Goal: Task Accomplishment & Management: Use online tool/utility

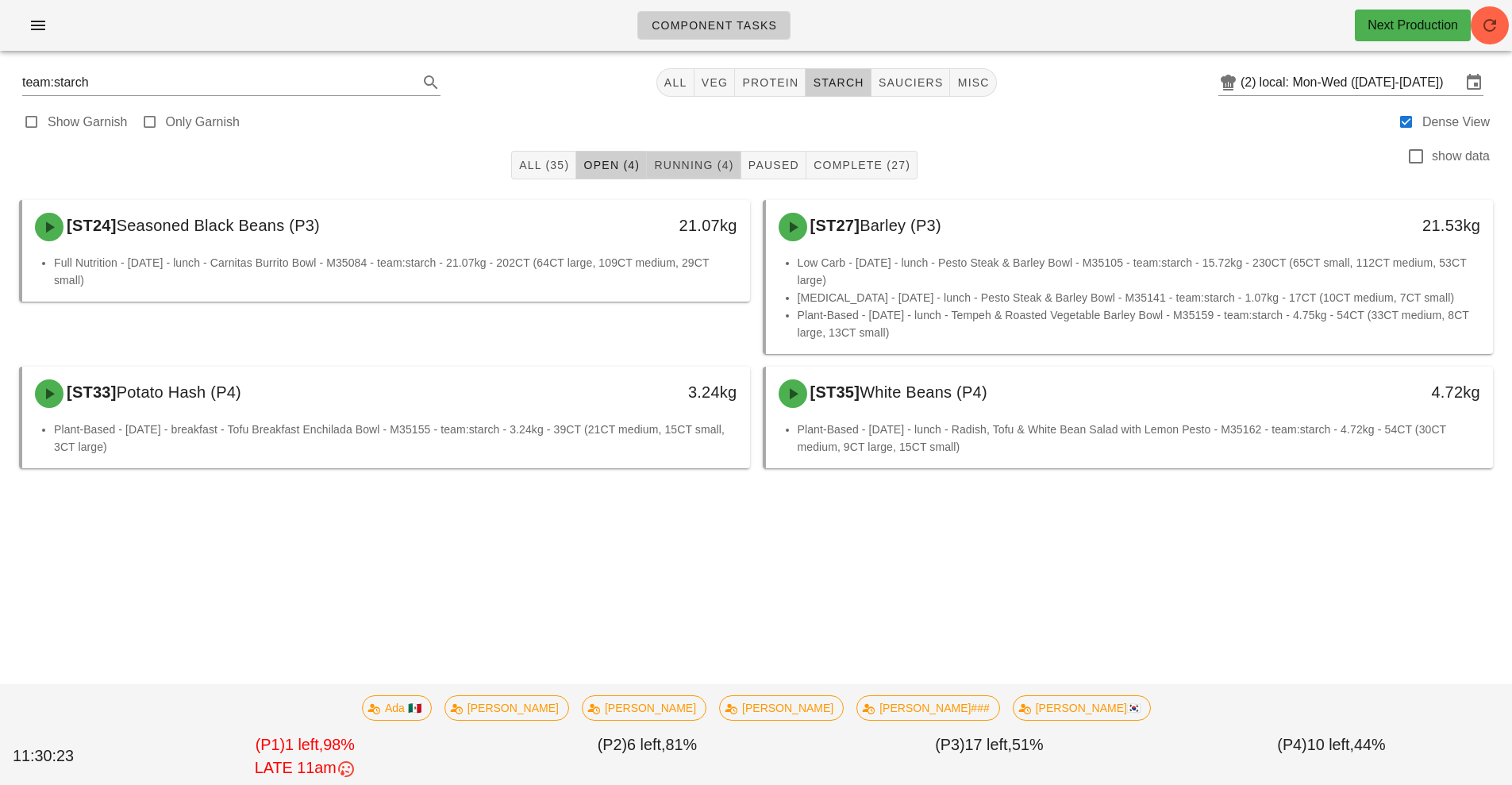
click at [705, 169] on span "Running (4)" at bounding box center [693, 164] width 80 height 13
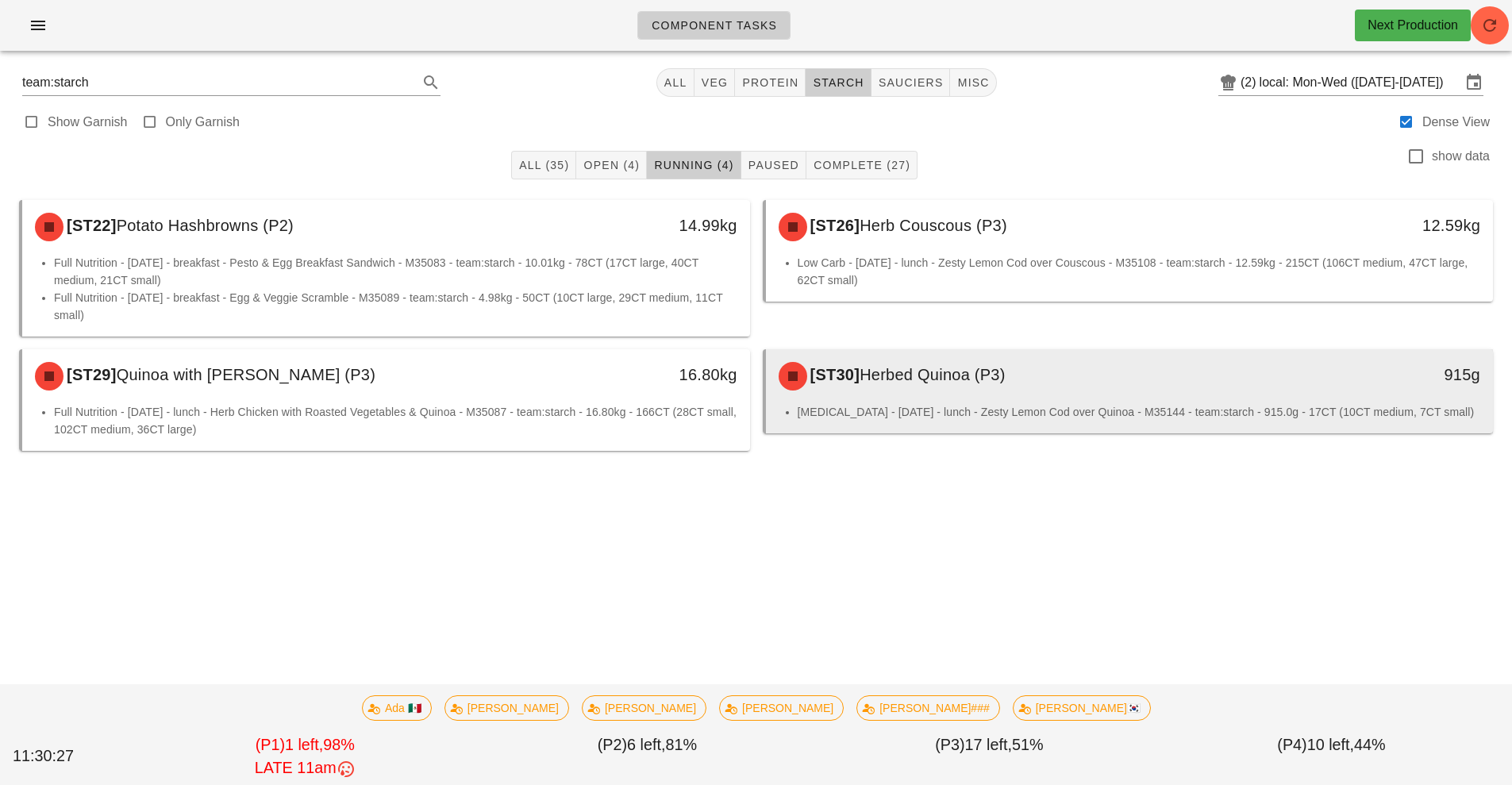
click at [939, 388] on div "[ST30] Herbed Quinoa (P3)" at bounding box center [1039, 376] width 541 height 48
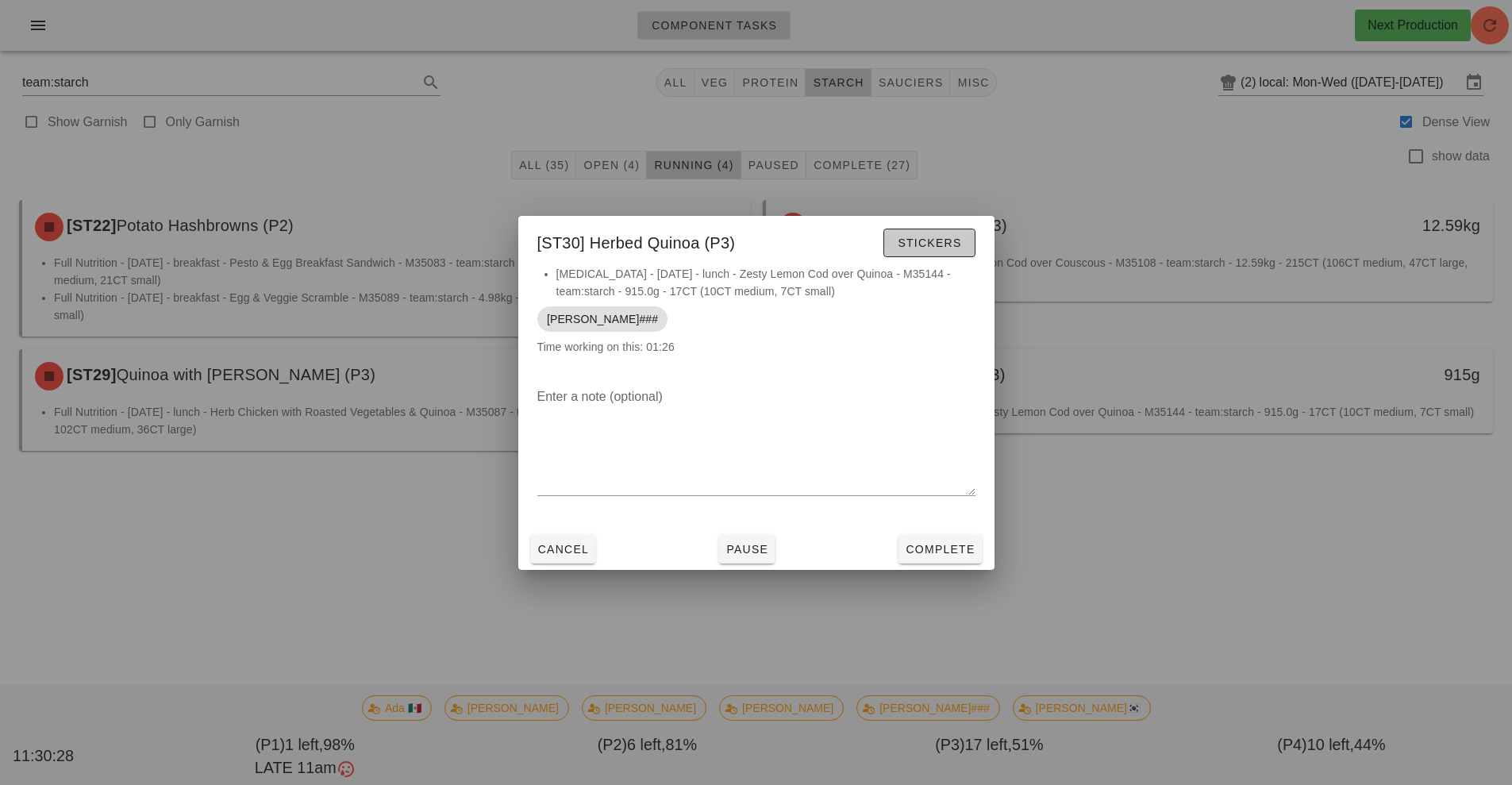
click at [922, 240] on span "Stickers" at bounding box center [929, 243] width 65 height 13
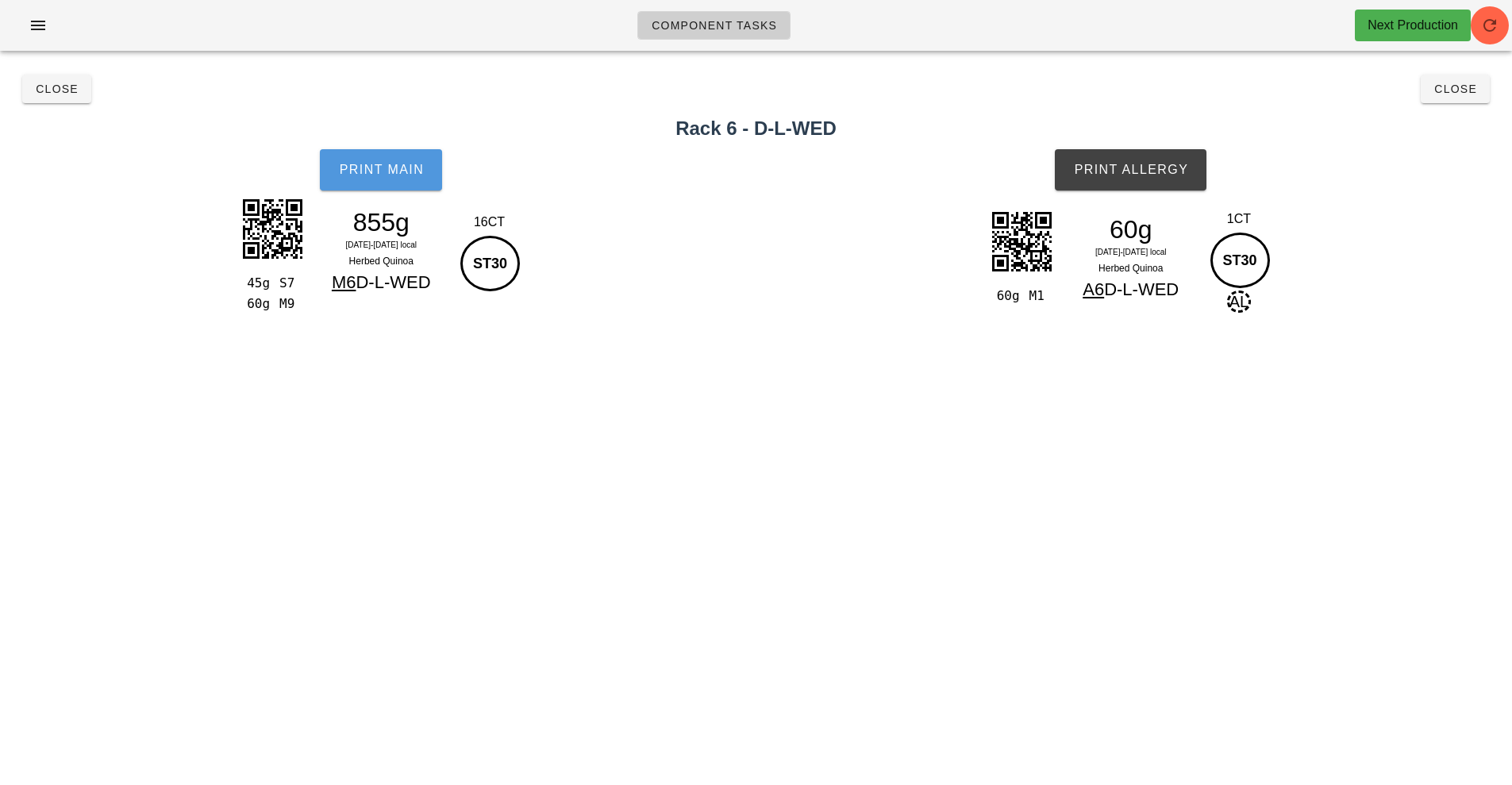
click at [387, 175] on span "Print Main" at bounding box center [381, 169] width 86 height 14
click at [1143, 164] on span "Print Allergy" at bounding box center [1130, 169] width 115 height 14
click at [1492, 20] on icon "button" at bounding box center [1489, 26] width 19 height 19
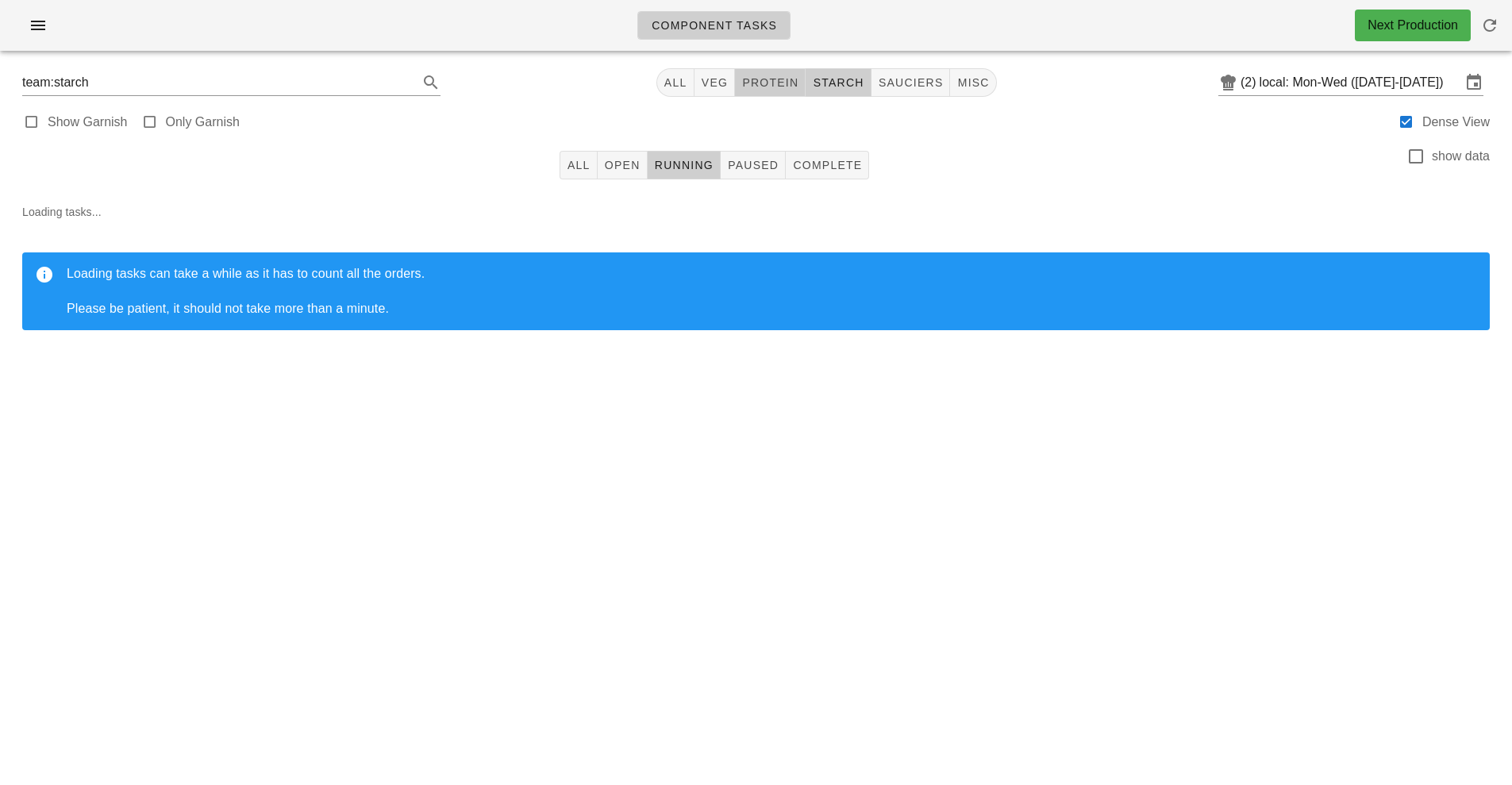
click at [766, 83] on span "protein" at bounding box center [770, 82] width 57 height 13
click at [560, 175] on button "All" at bounding box center [578, 165] width 38 height 29
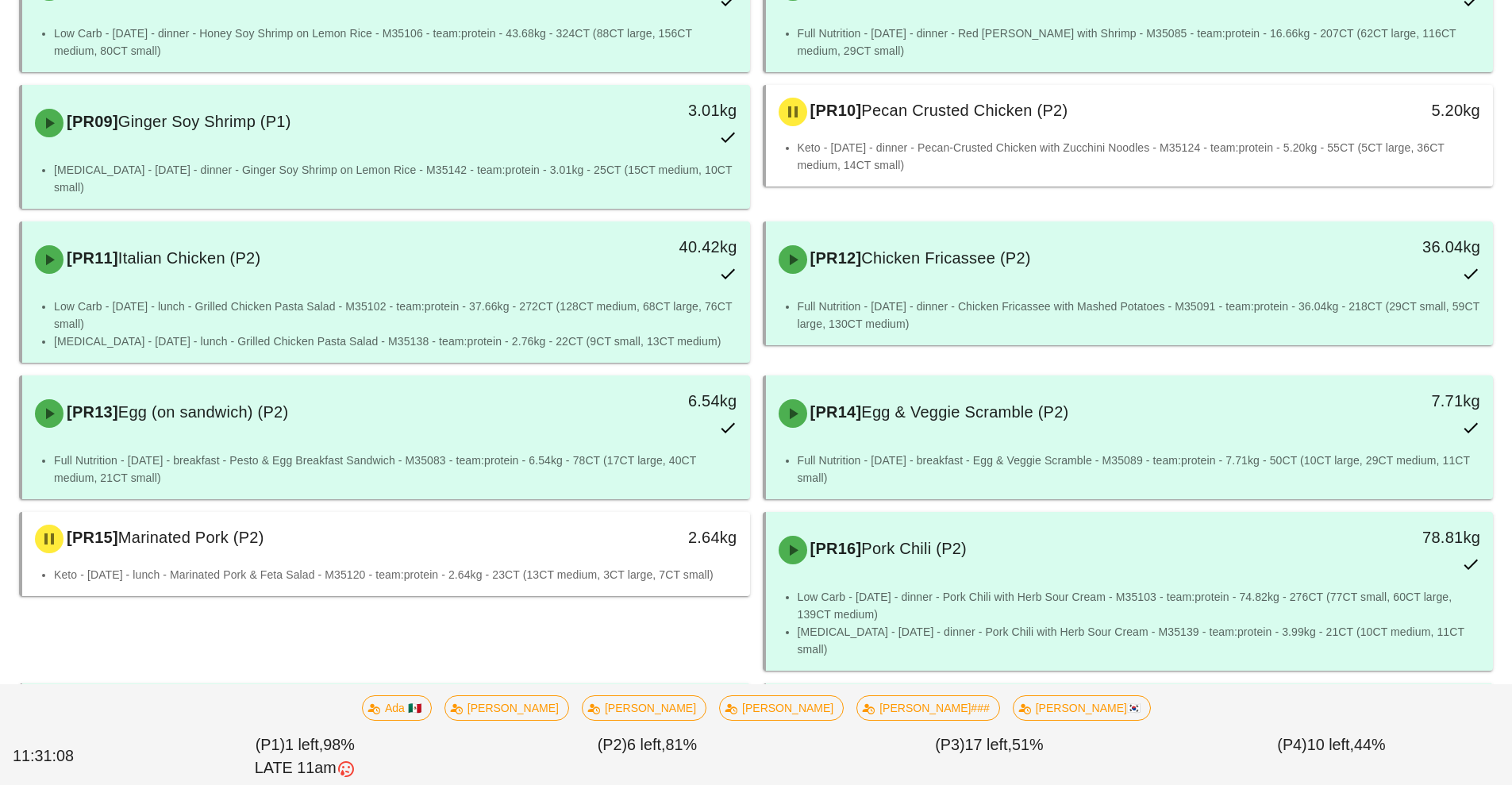
scroll to position [756, 0]
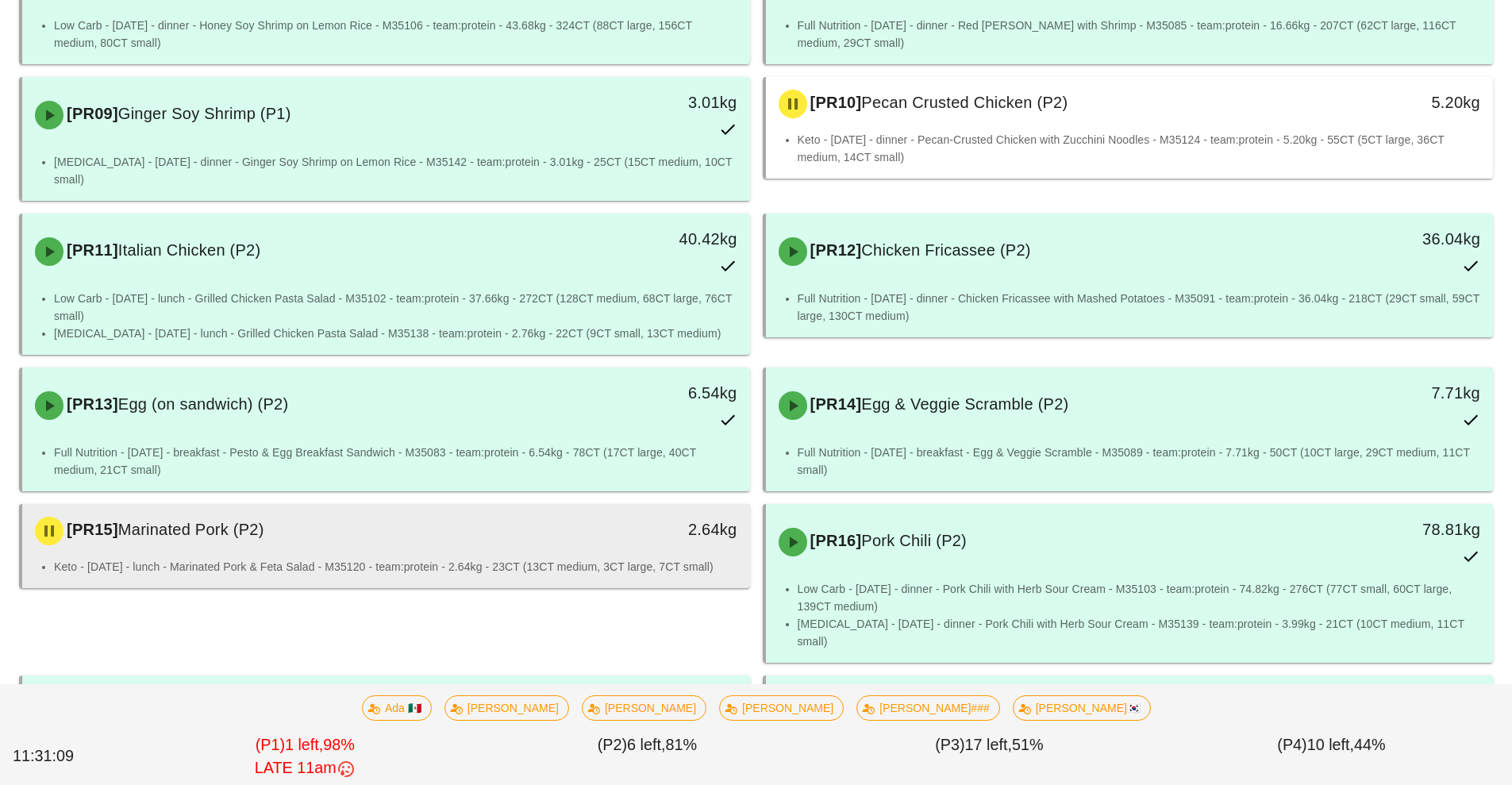
click at [527, 558] on li "Keto - [DATE] - lunch - Marinated Pork & Feta Salad - M35120 - team:protein - 2…" at bounding box center [395, 566] width 684 height 18
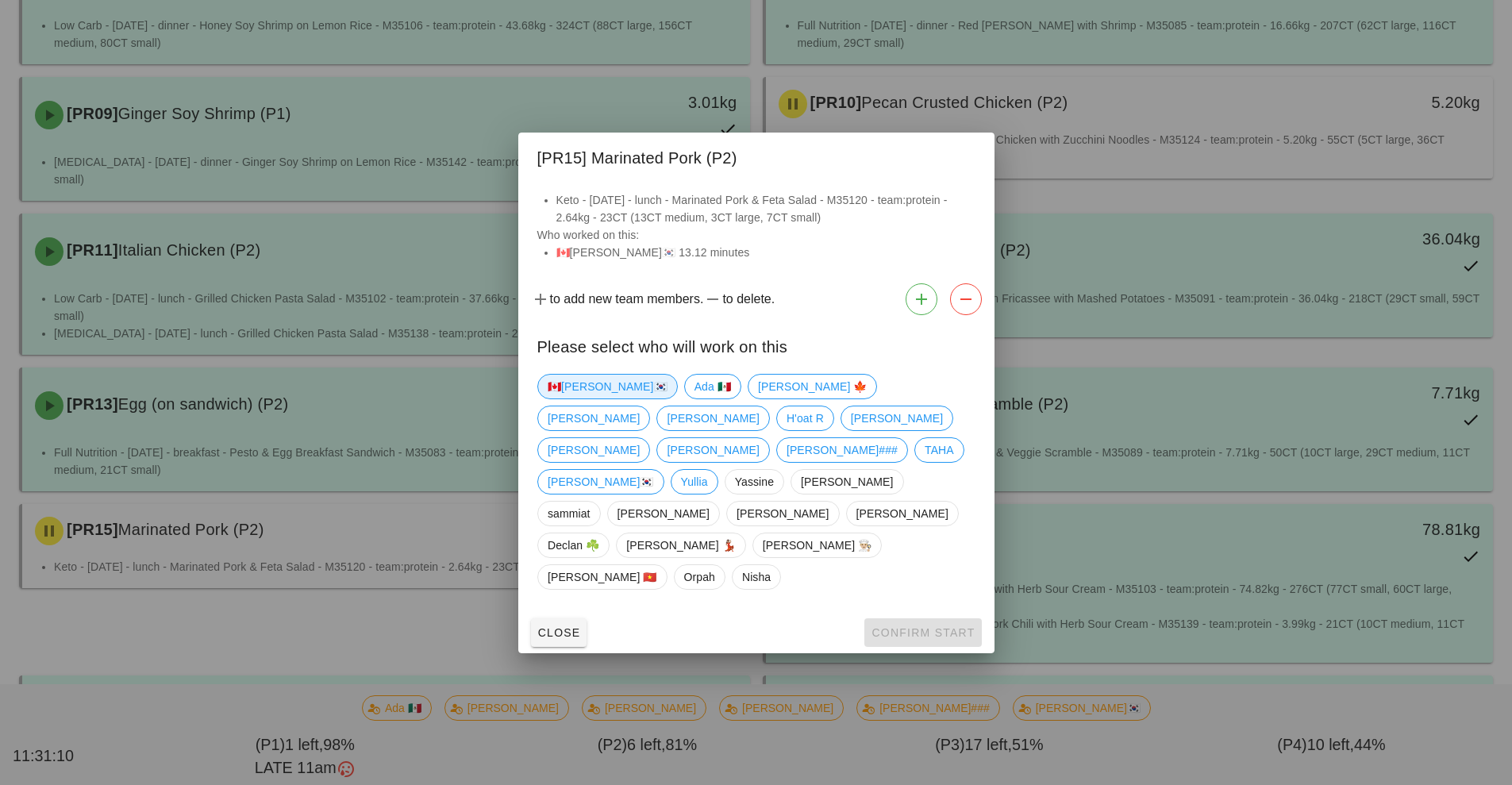
click at [579, 398] on span "🇨🇦[PERSON_NAME]🇰🇷" at bounding box center [607, 387] width 120 height 24
click at [921, 618] on button "Confirm Start" at bounding box center [922, 633] width 117 height 29
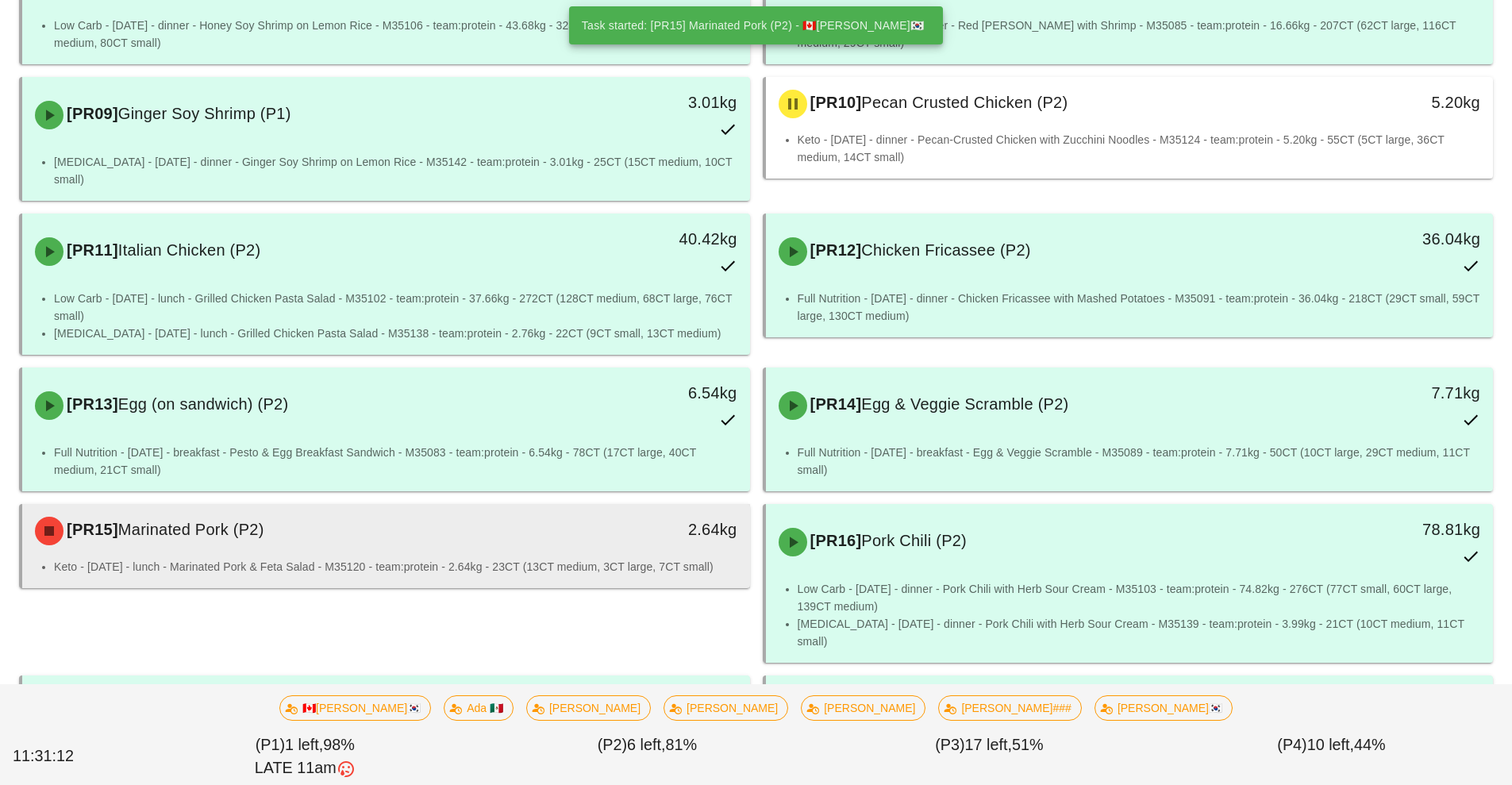
click at [387, 558] on li "Keto - [DATE] - lunch - Marinated Pork & Feta Salad - M35120 - team:protein - 2…" at bounding box center [395, 566] width 684 height 18
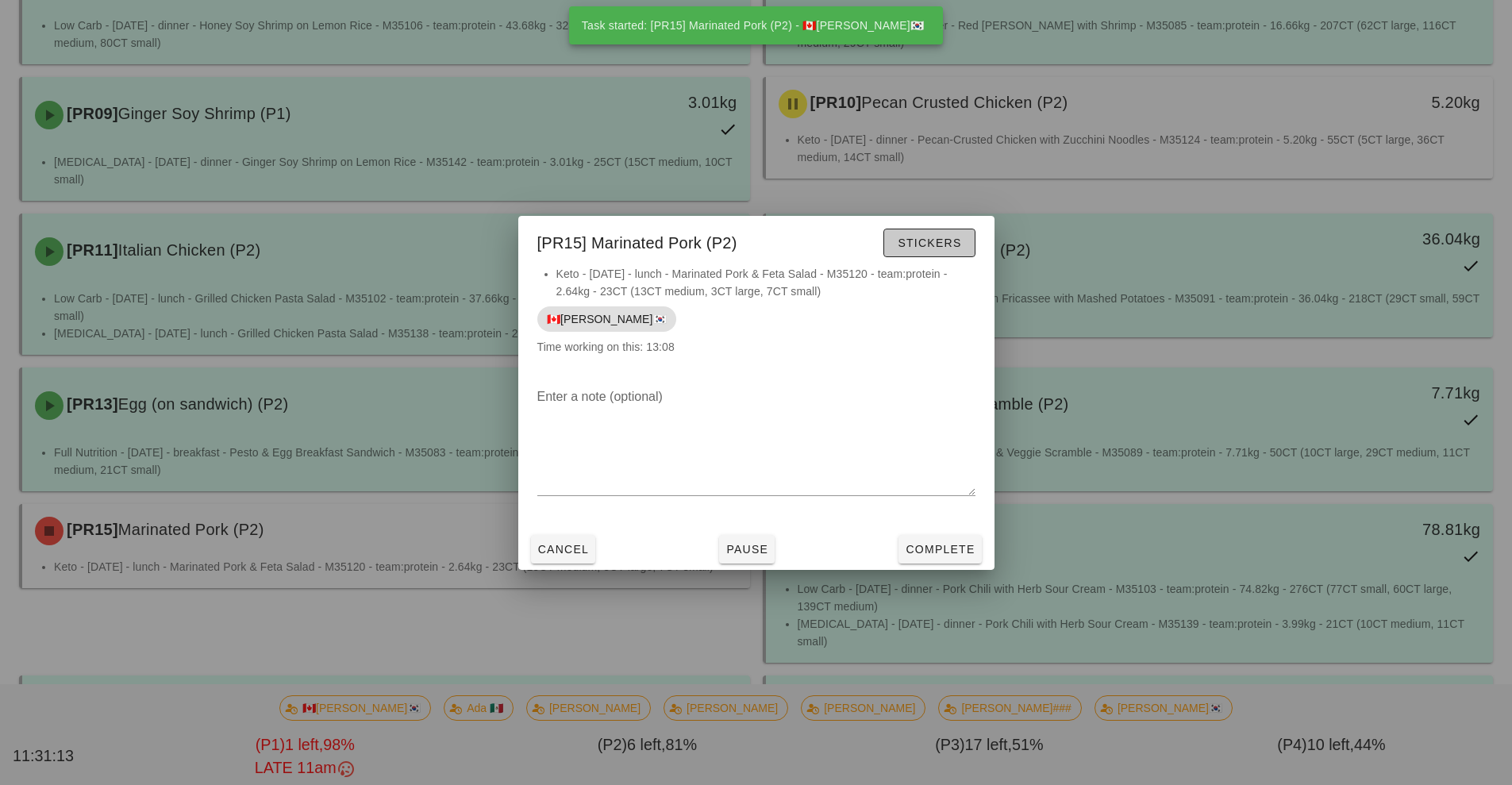
click at [948, 252] on button "Stickers" at bounding box center [928, 243] width 91 height 29
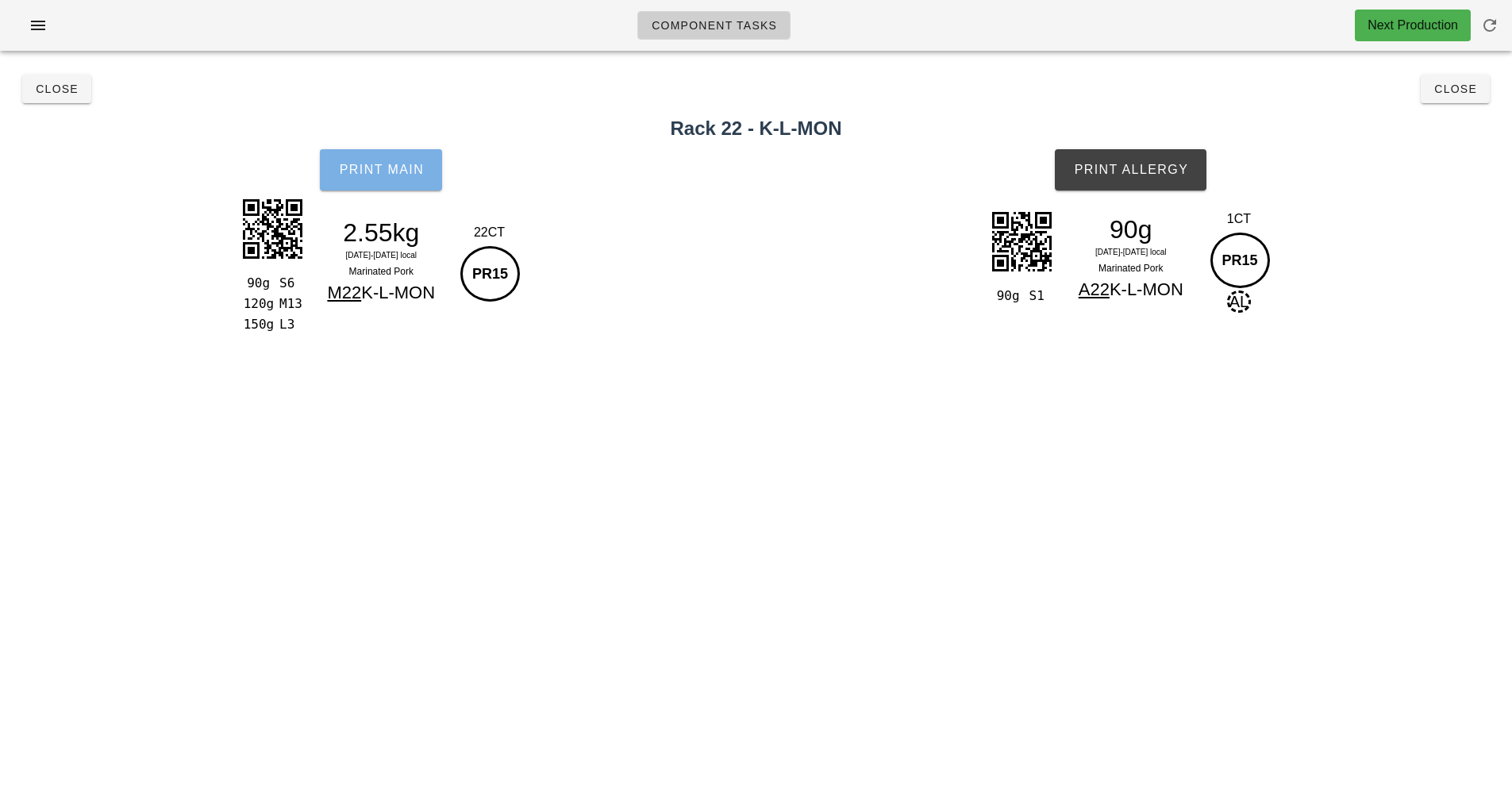
click at [398, 184] on button "Print Main" at bounding box center [381, 169] width 123 height 41
click at [375, 178] on button "Print Main" at bounding box center [381, 169] width 123 height 41
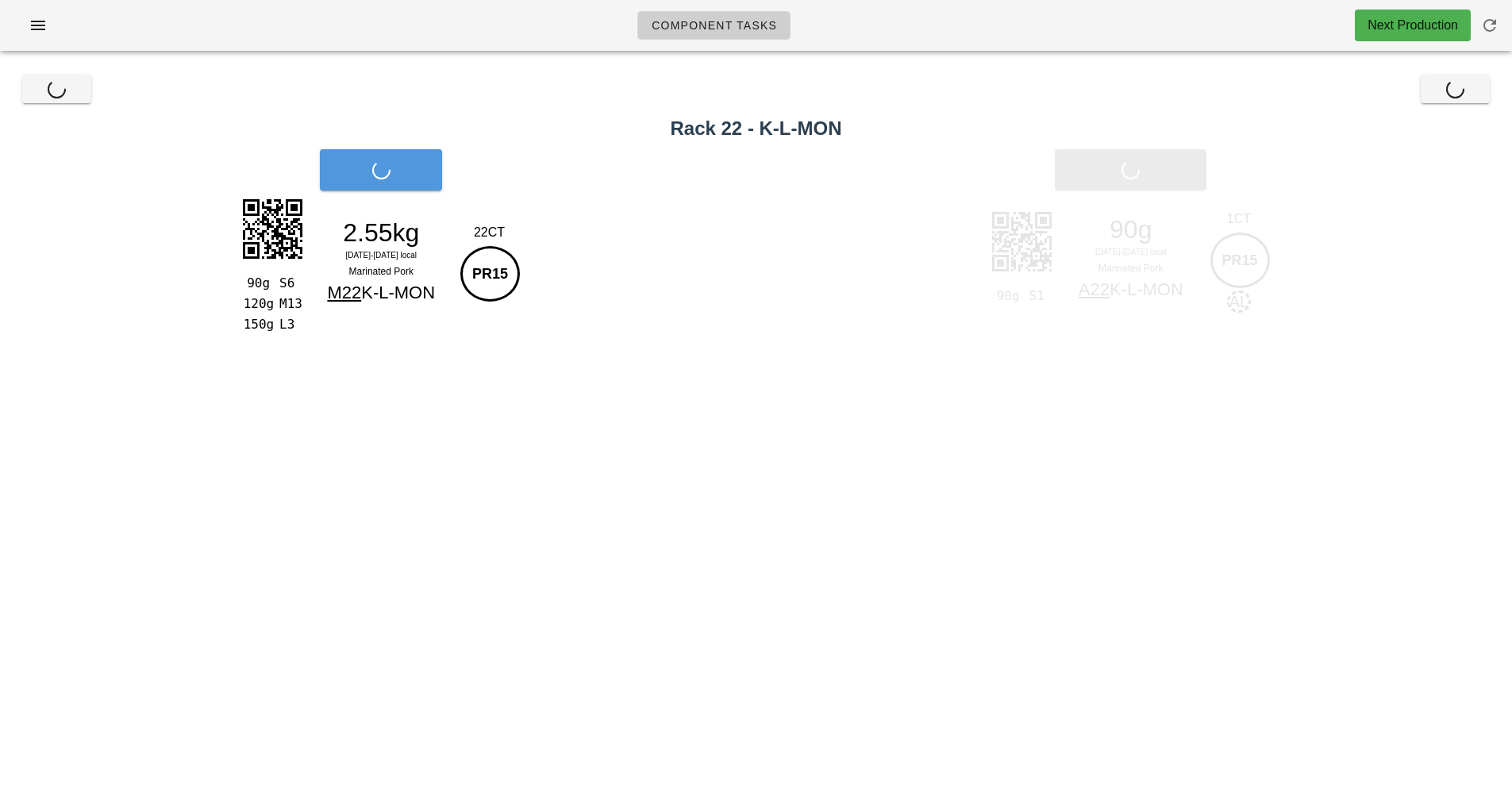
click at [433, 183] on div "Print Main" at bounding box center [381, 169] width 763 height 60
click at [415, 189] on div "Print Main" at bounding box center [381, 169] width 763 height 60
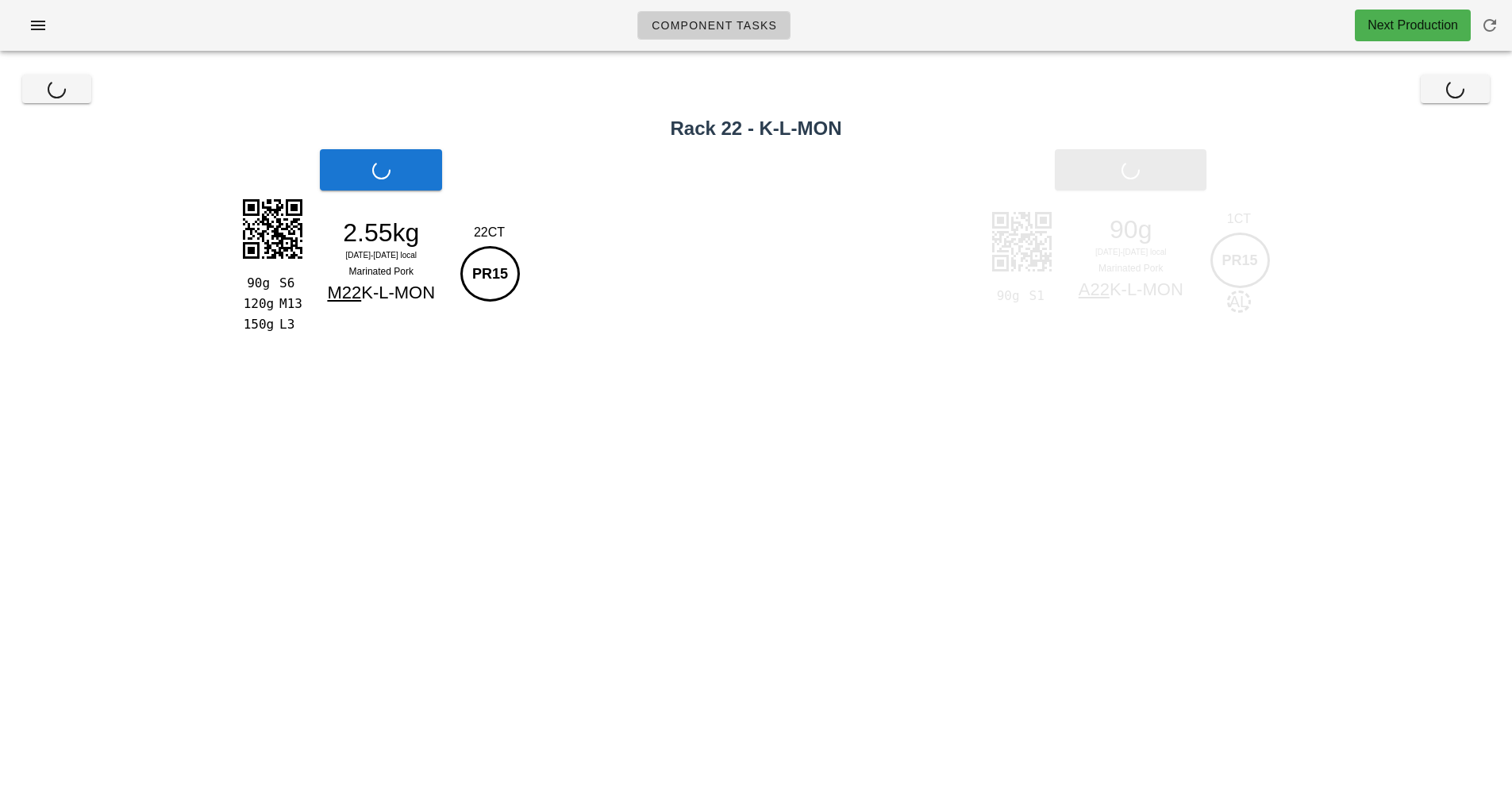
click at [415, 189] on div "Print Main" at bounding box center [381, 169] width 763 height 60
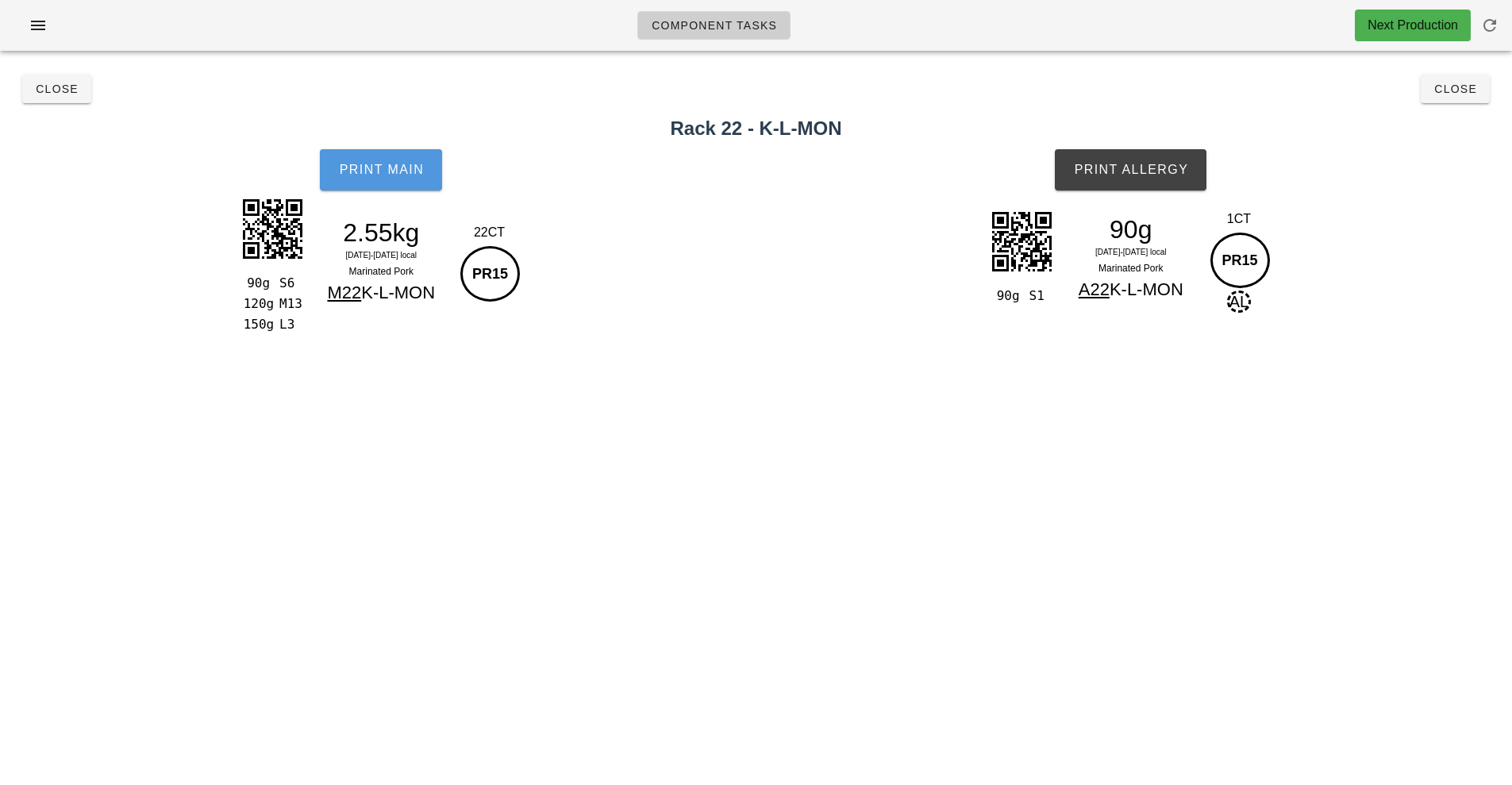
click at [415, 189] on button "Print Main" at bounding box center [381, 169] width 123 height 41
click at [1153, 179] on button "Print Allergy" at bounding box center [1131, 169] width 152 height 41
click at [58, 100] on button "Close" at bounding box center [56, 89] width 69 height 29
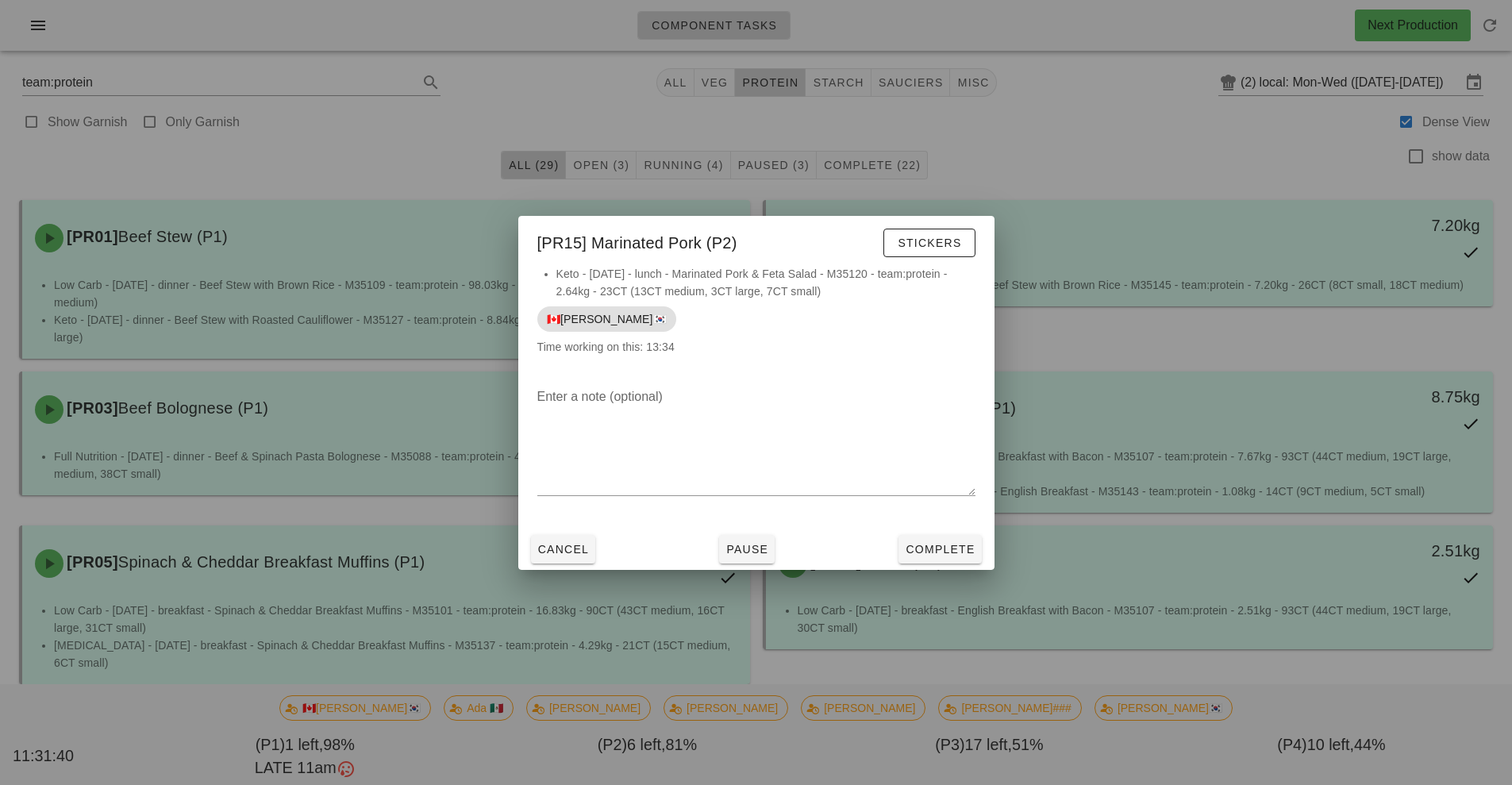
click at [1141, 138] on div at bounding box center [756, 392] width 1512 height 785
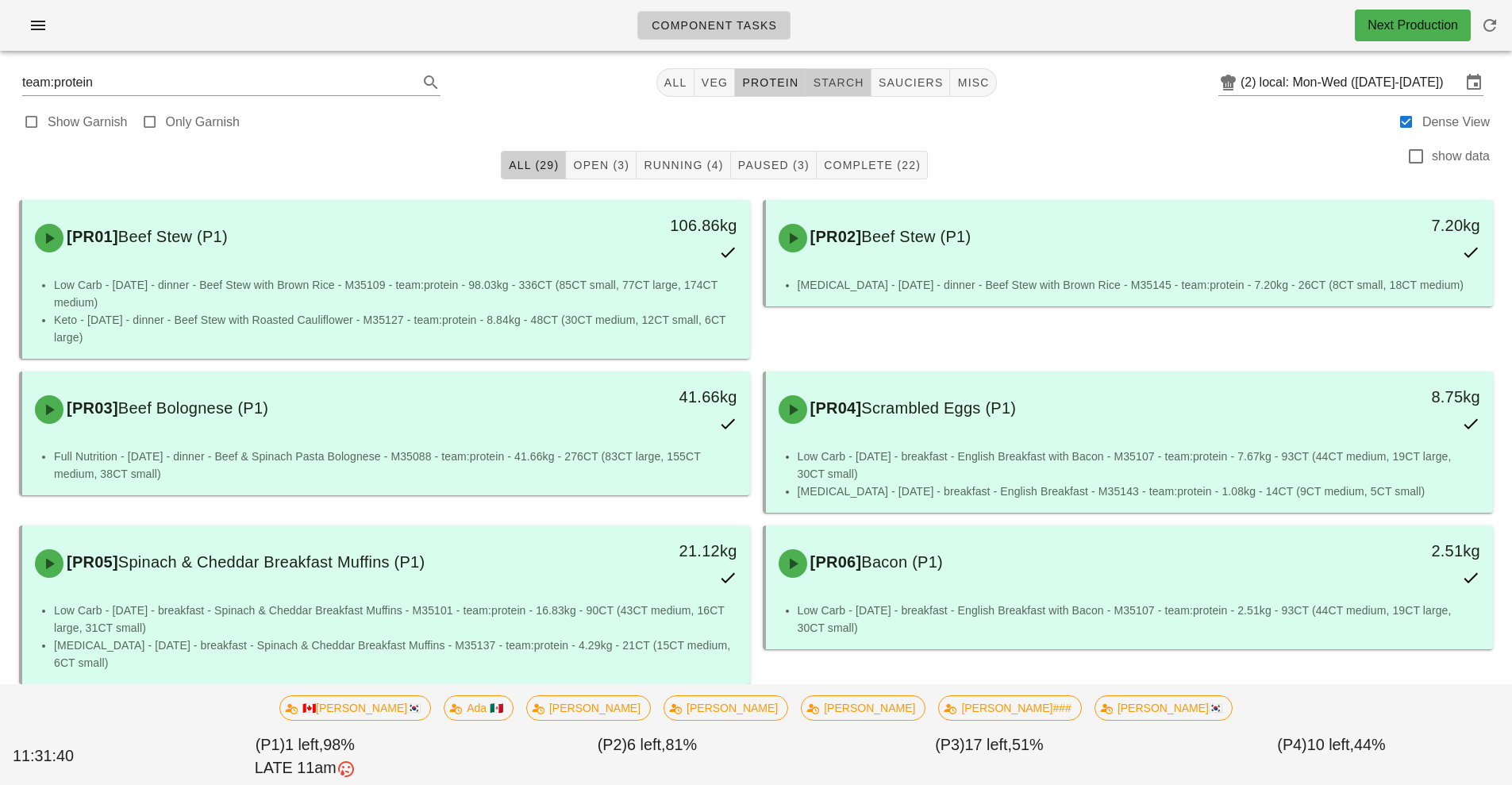
click at [855, 72] on button "starch" at bounding box center [838, 83] width 65 height 29
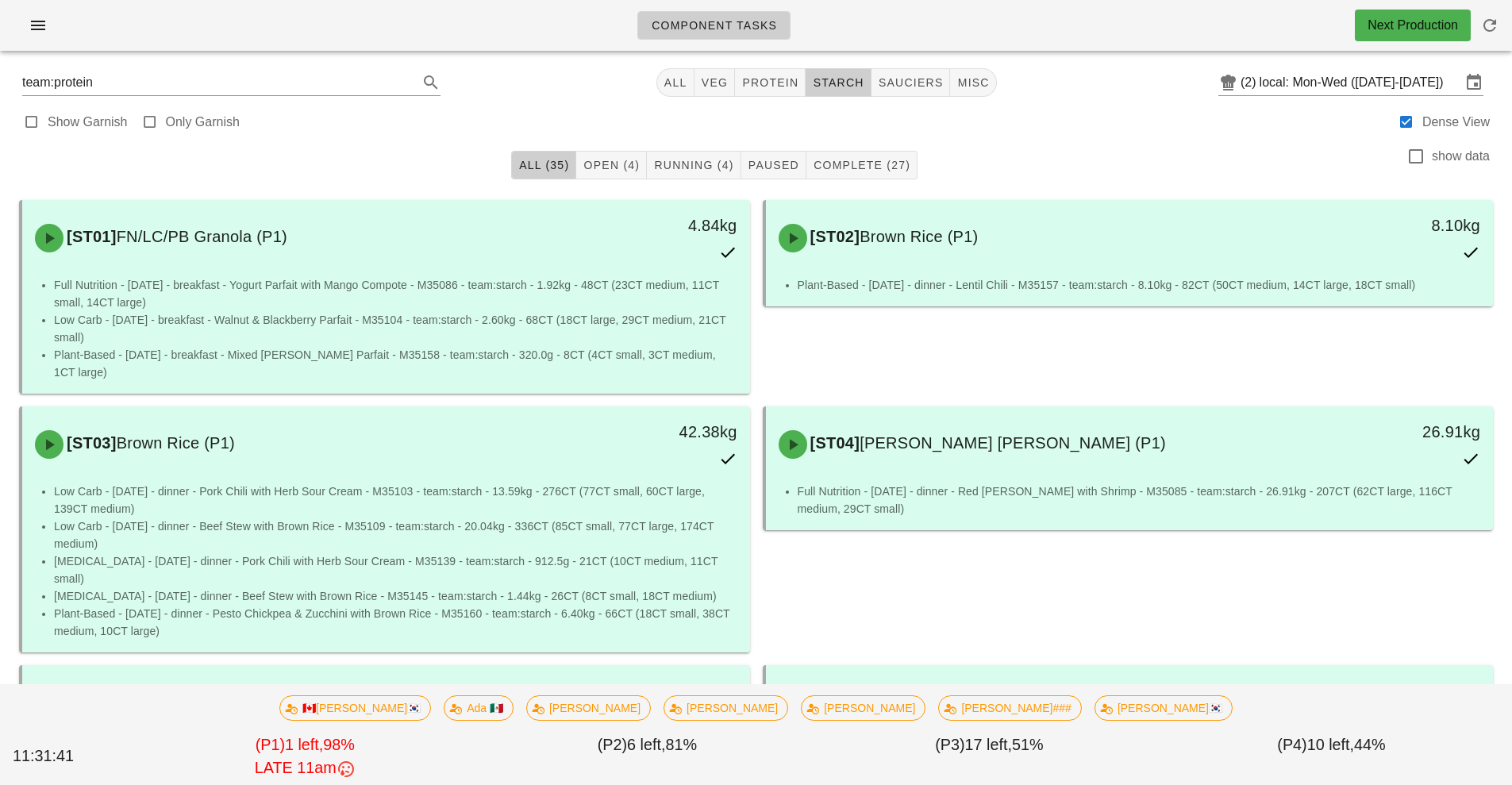
type input "team:starch"
click at [635, 170] on span "Open (4)" at bounding box center [610, 164] width 57 height 13
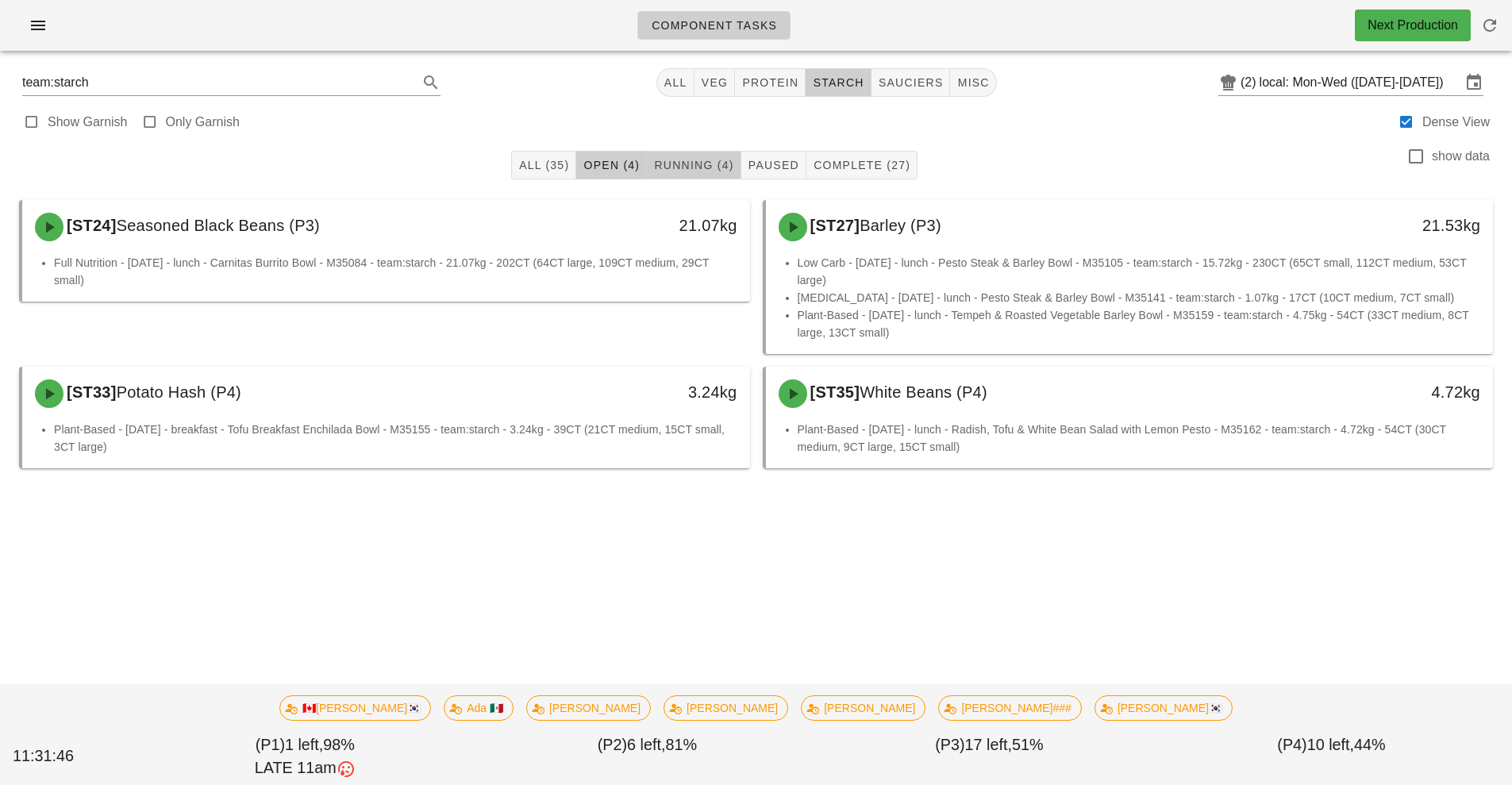
click at [713, 175] on button "Running (4)" at bounding box center [694, 165] width 94 height 29
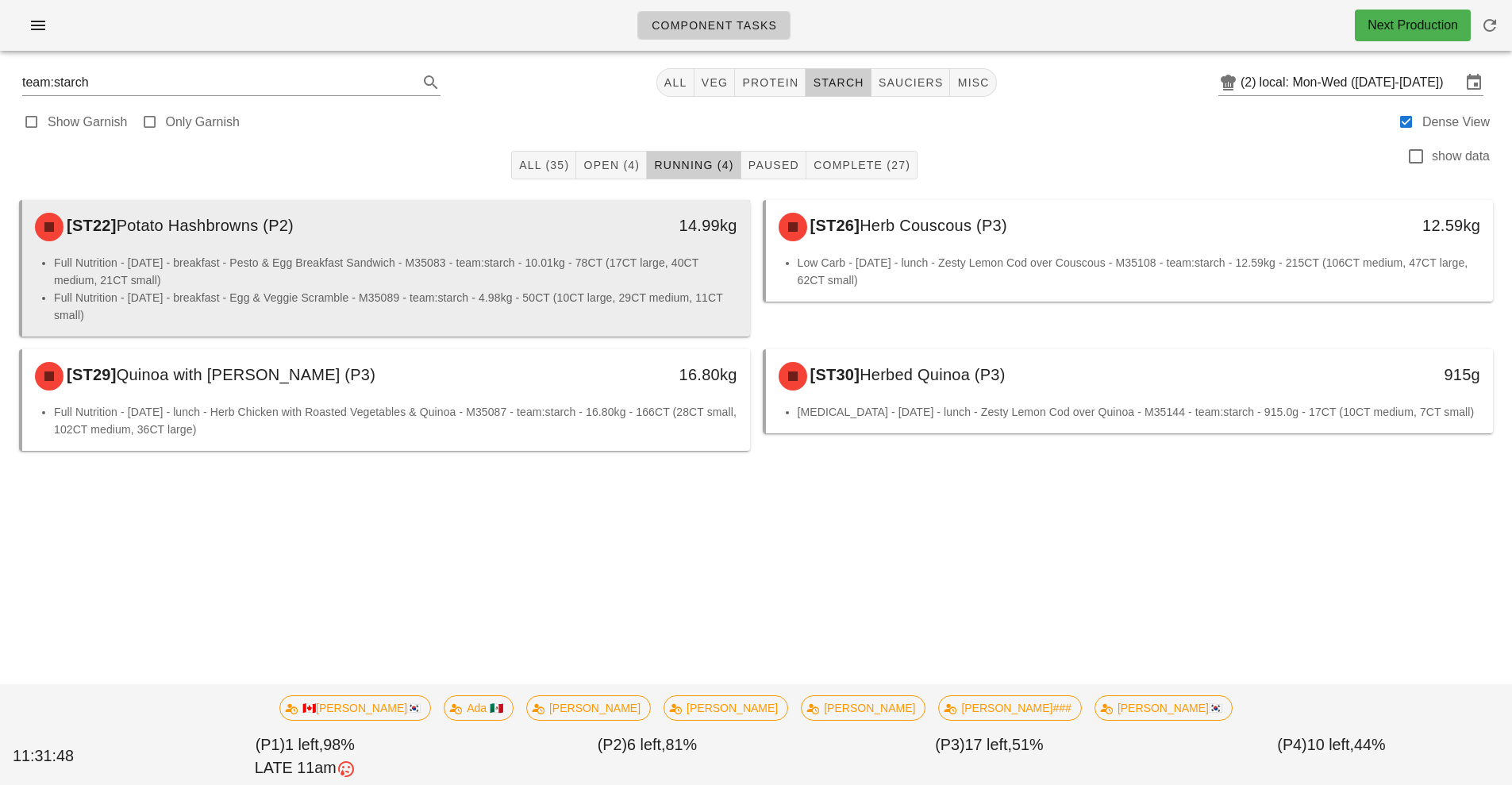
click at [478, 275] on li "Full Nutrition - [DATE] - breakfast - Pesto & Egg Breakfast Sandwich - M35083 -…" at bounding box center [395, 271] width 684 height 35
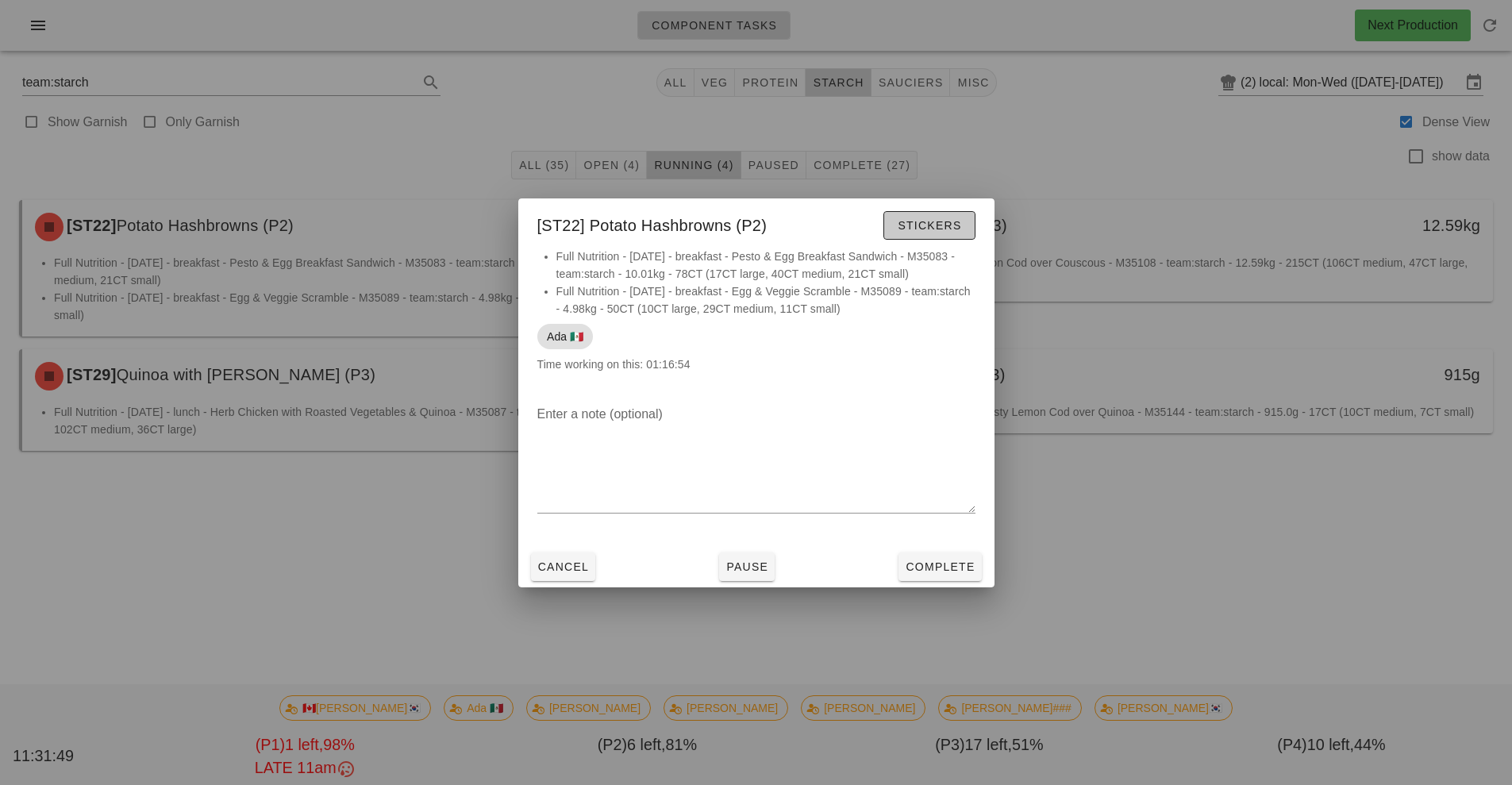
click at [925, 231] on span "Stickers" at bounding box center [929, 225] width 65 height 13
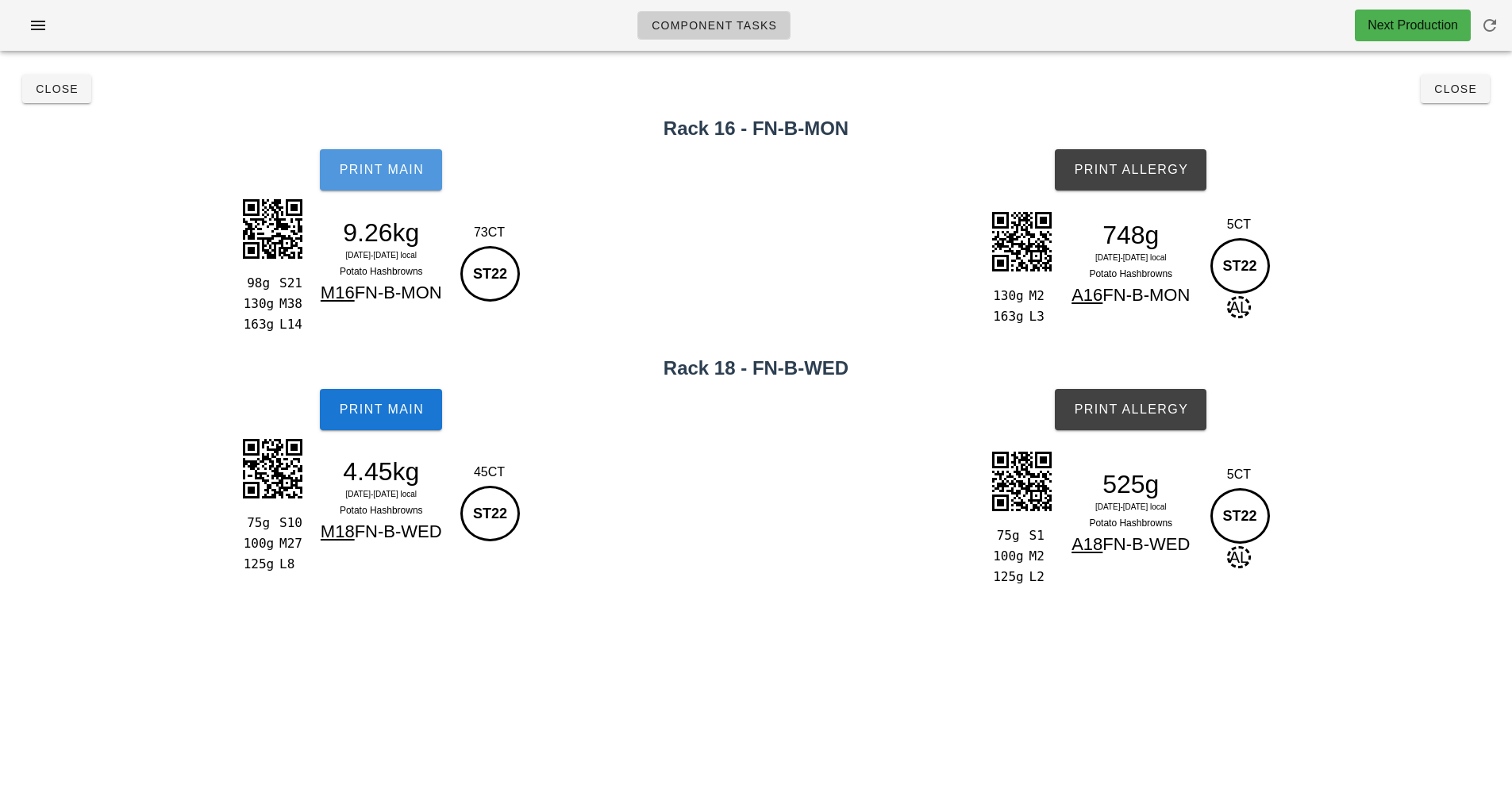
click at [384, 173] on span "Print Main" at bounding box center [381, 169] width 86 height 14
click at [403, 417] on button "Print Main" at bounding box center [381, 410] width 123 height 41
click at [1152, 177] on button "Print Allergy" at bounding box center [1131, 169] width 152 height 41
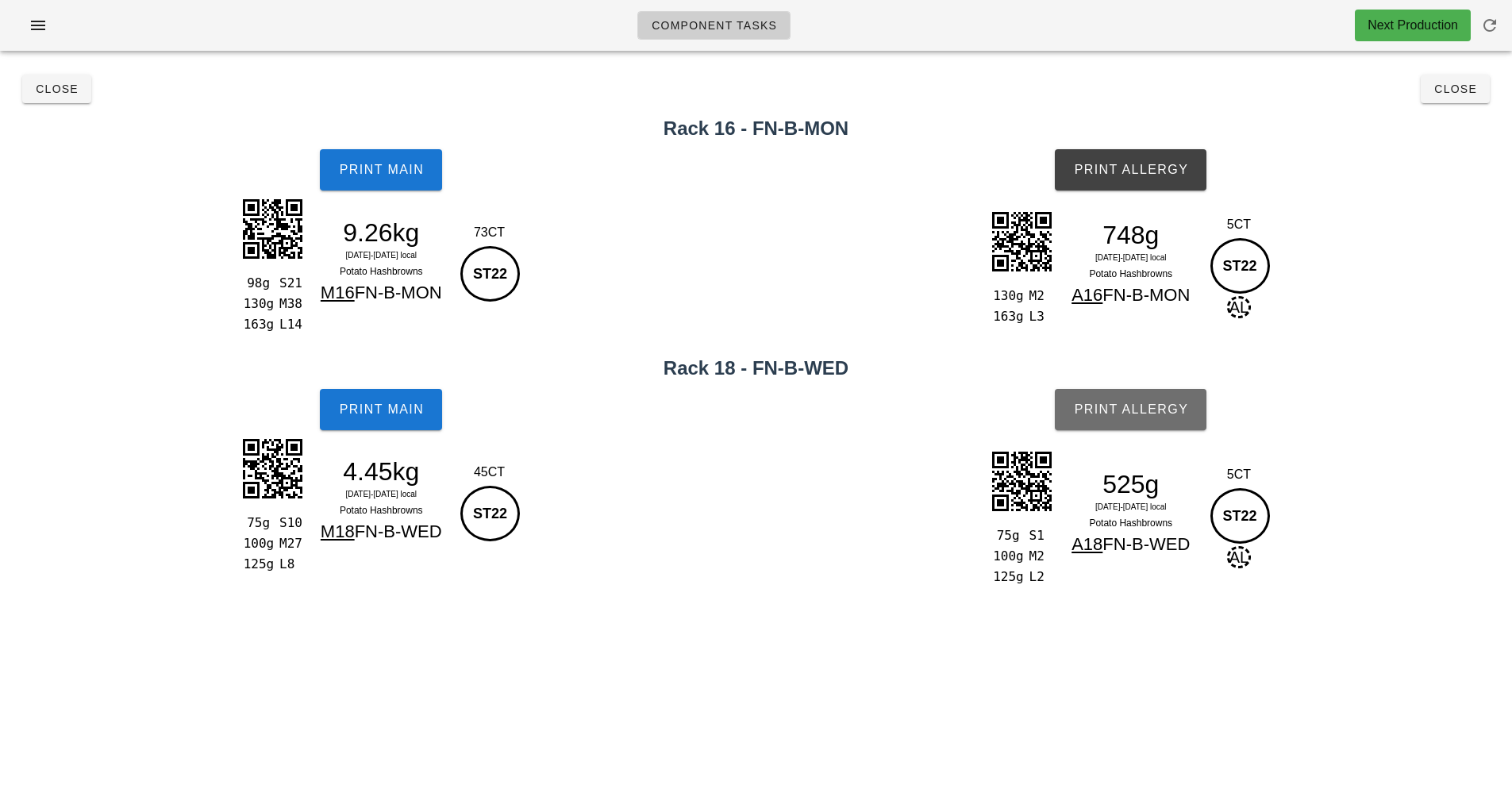
click at [1155, 416] on button "Print Allergy" at bounding box center [1131, 410] width 152 height 41
click at [1433, 100] on button "Close" at bounding box center [1455, 89] width 69 height 29
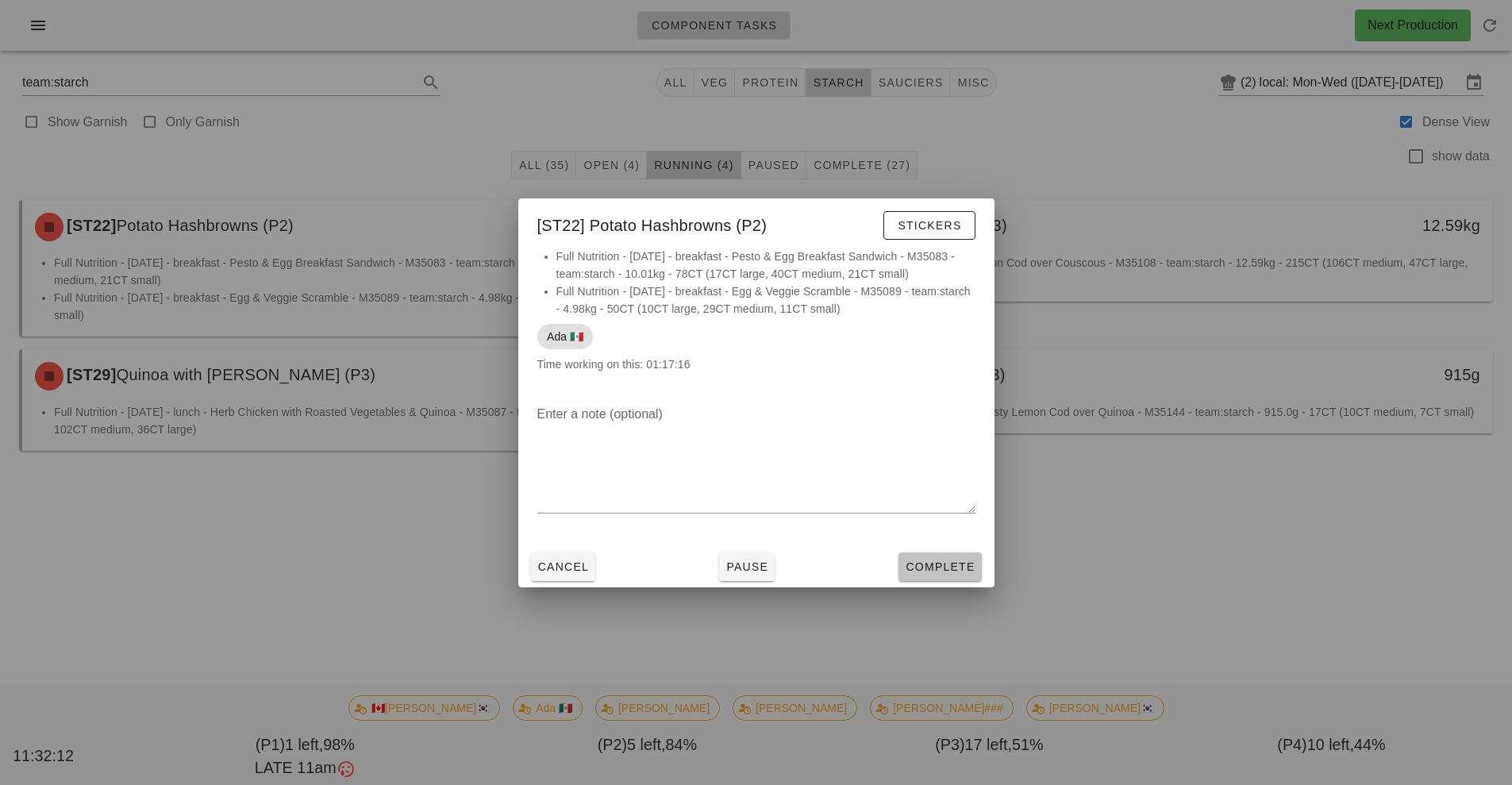
click at [953, 566] on span "Complete" at bounding box center [940, 566] width 70 height 13
